Goal: Information Seeking & Learning: Learn about a topic

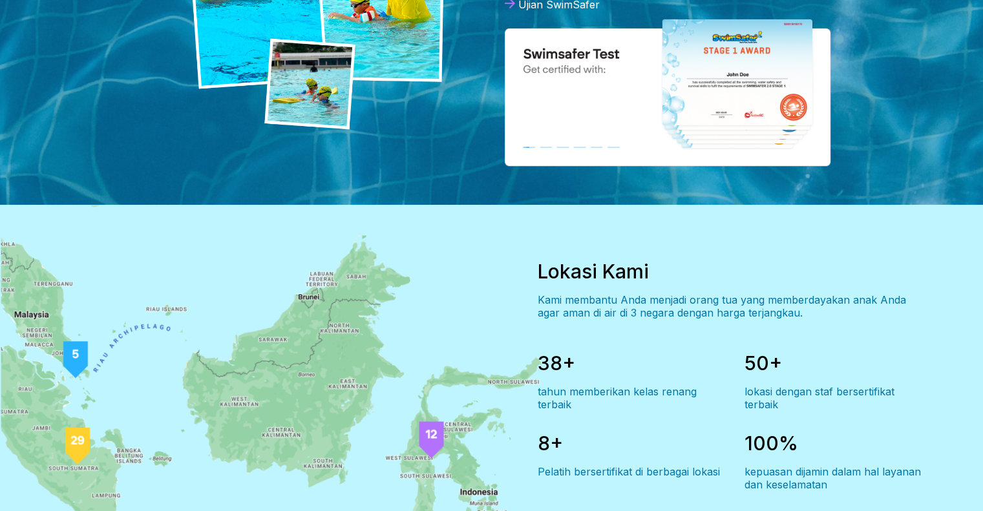
scroll to position [970, 0]
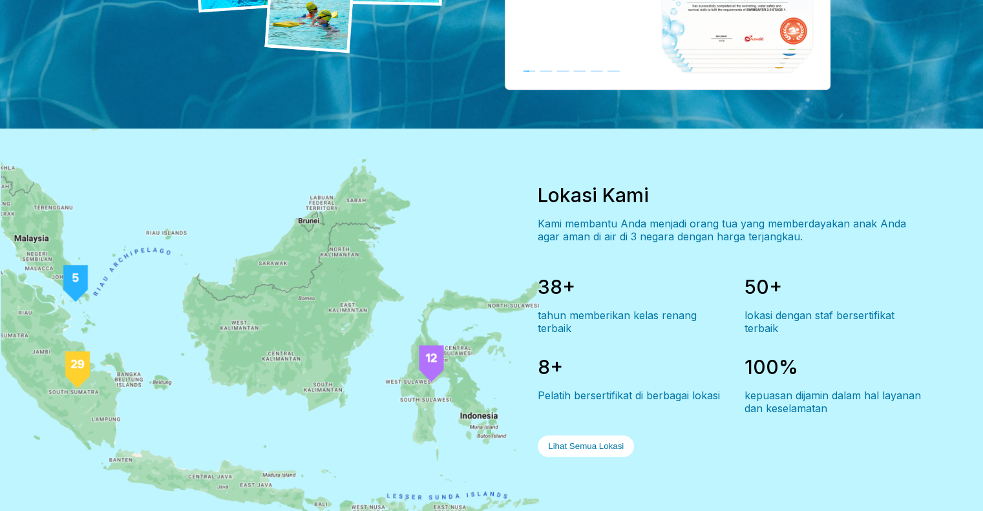
click at [563, 309] on div "tahun memberikan kelas renang terbaik" at bounding box center [631, 322] width 186 height 26
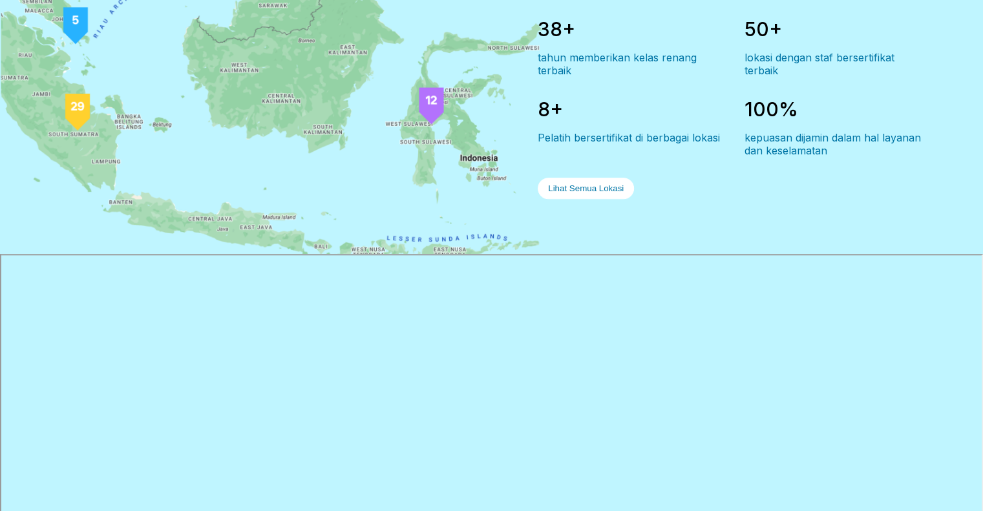
scroll to position [1228, 0]
click at [564, 177] on button "Lihat Semua Lokasi" at bounding box center [586, 187] width 96 height 21
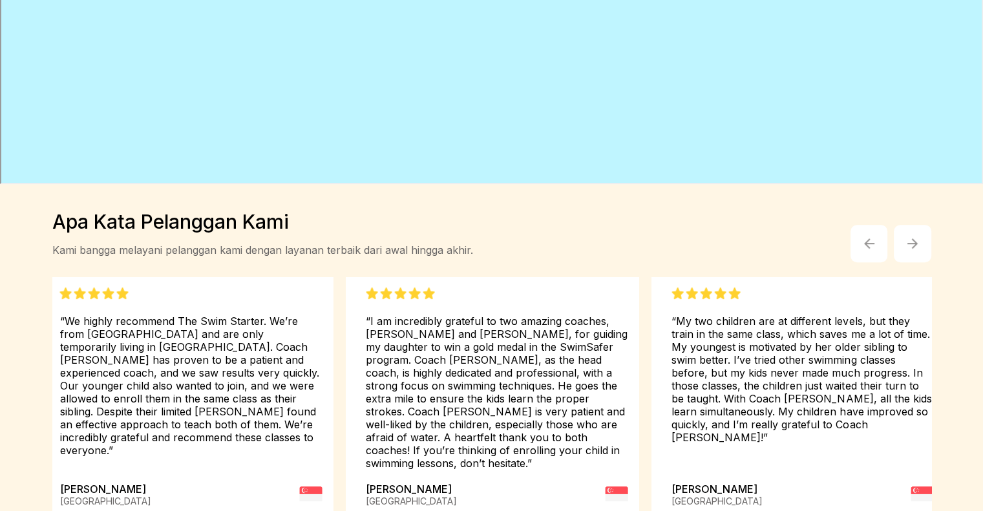
scroll to position [10, 0]
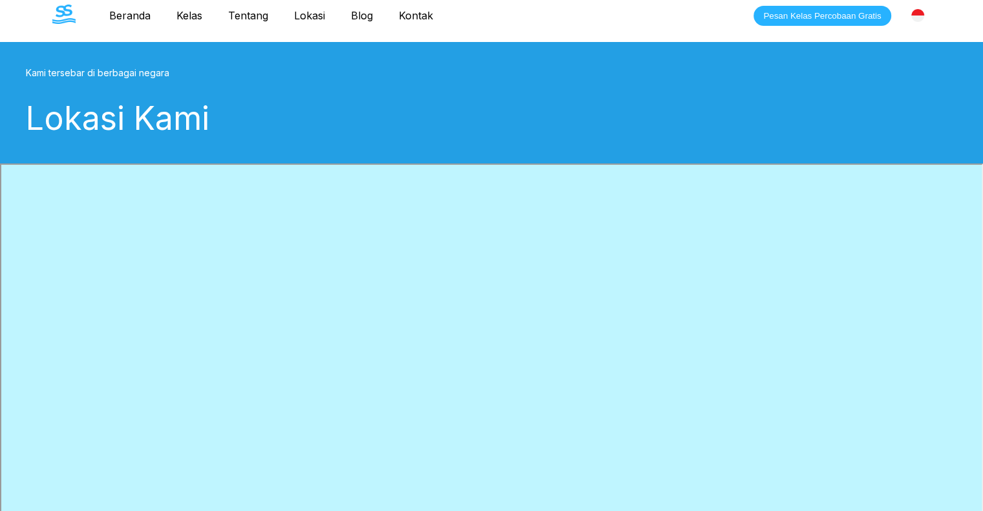
click at [190, 17] on link "Kelas" at bounding box center [190, 15] width 52 height 13
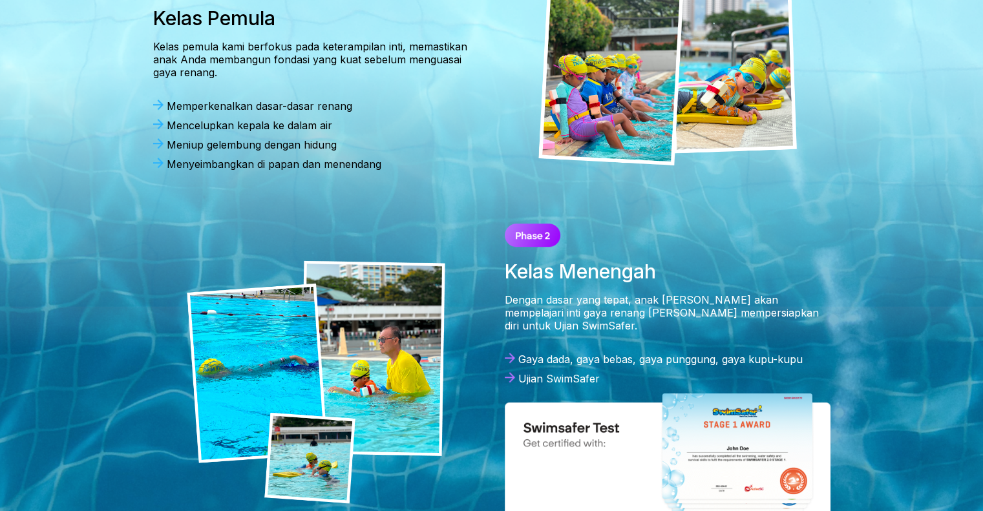
scroll to position [970, 0]
